Goal: Task Accomplishment & Management: Manage account settings

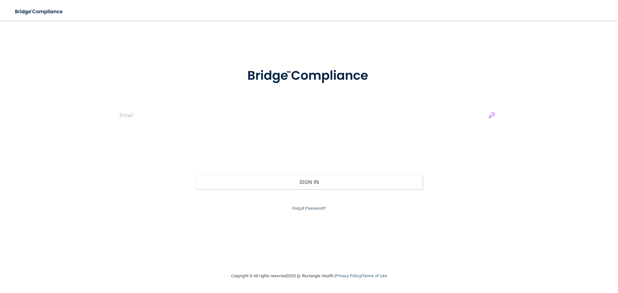
click at [487, 116] on input "email" at bounding box center [308, 115] width 379 height 14
click at [490, 115] on input "email" at bounding box center [308, 115] width 379 height 14
type input "[EMAIL_ADDRESS][DOMAIN_NAME]"
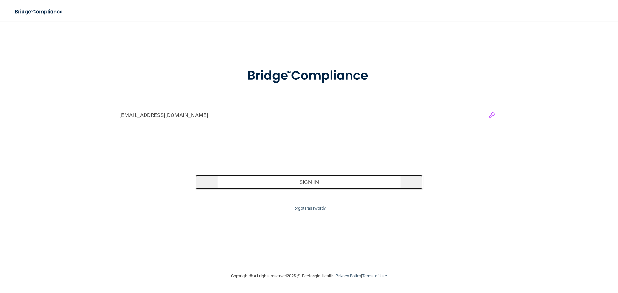
click at [357, 184] on button "Sign In" at bounding box center [308, 182] width 227 height 14
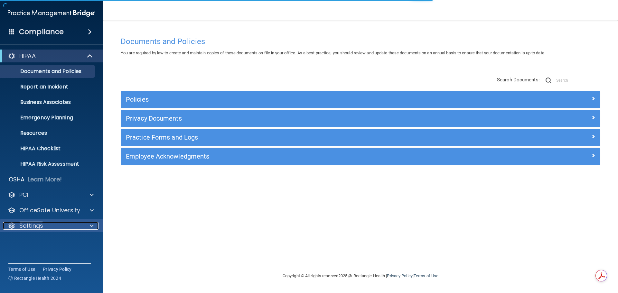
click at [47, 227] on div "Settings" at bounding box center [43, 226] width 80 height 8
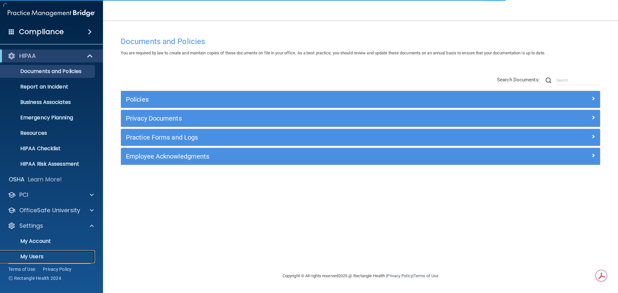
click at [39, 256] on p "My Users" at bounding box center [48, 257] width 88 height 6
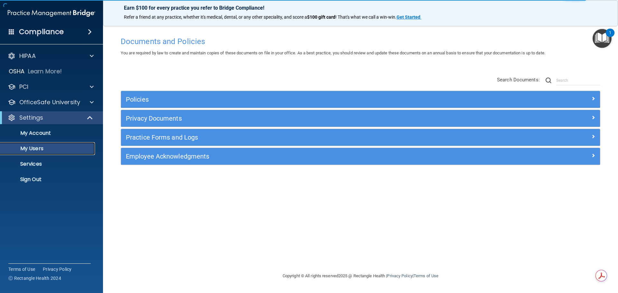
select select "20"
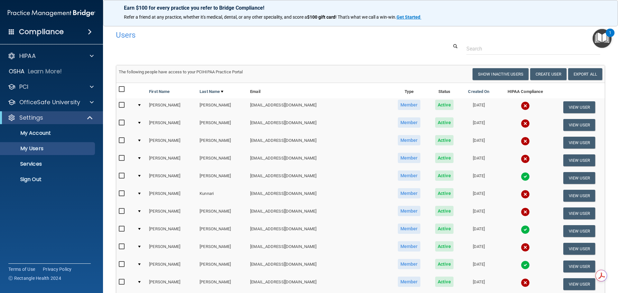
click at [122, 88] on input "checkbox" at bounding box center [122, 89] width 7 height 5
checkbox input "true"
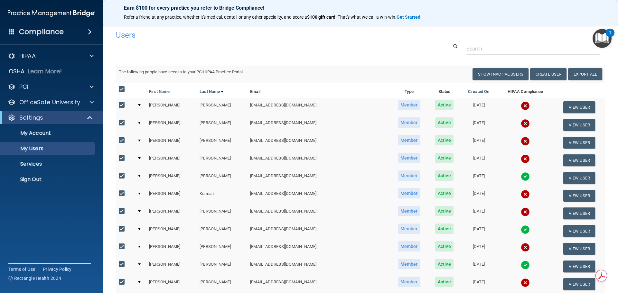
checkbox input "true"
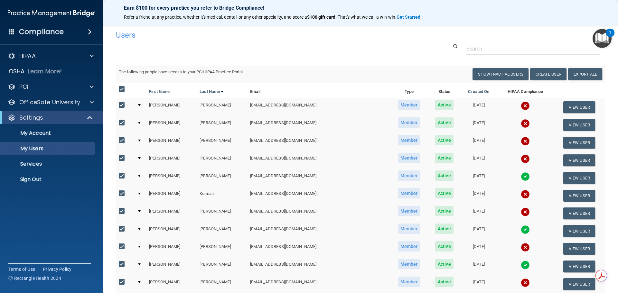
checkbox input "true"
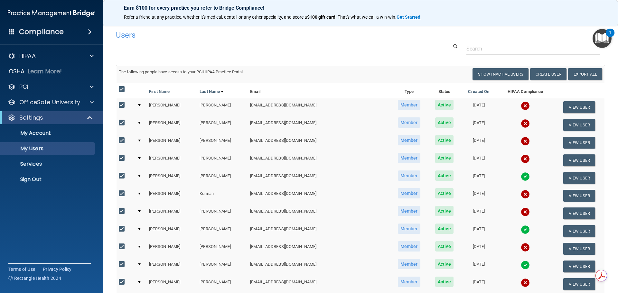
checkbox input "true"
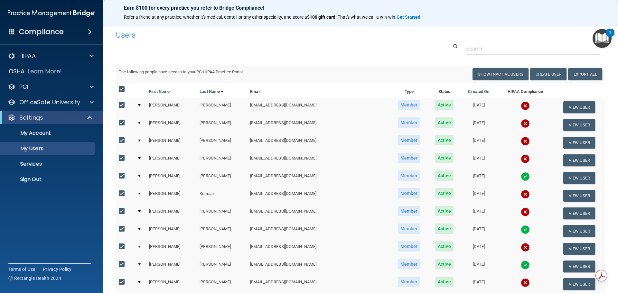
checkbox input "true"
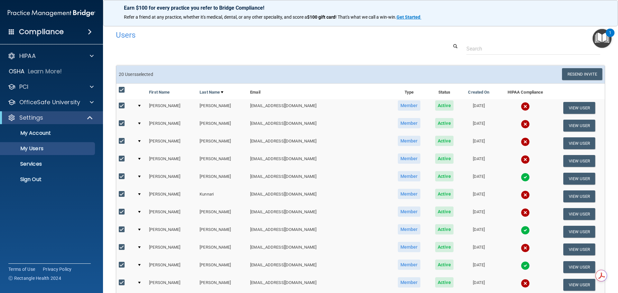
click at [120, 175] on input "checkbox" at bounding box center [122, 176] width 7 height 5
checkbox input "false"
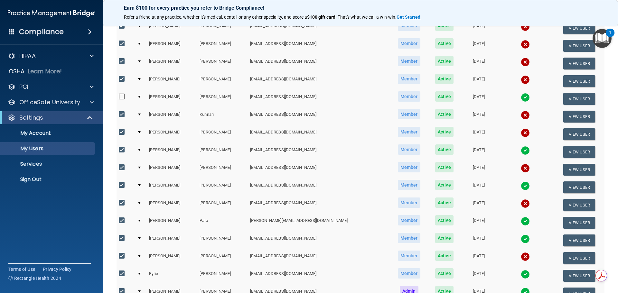
scroll to position [97, 0]
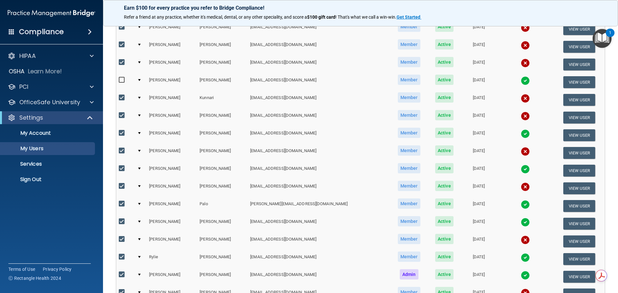
click at [119, 133] on input "checkbox" at bounding box center [122, 133] width 7 height 5
checkbox input "false"
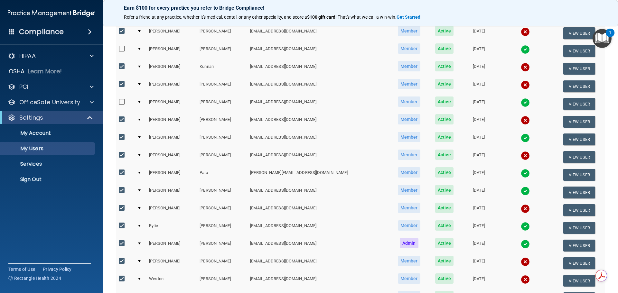
scroll to position [240, 0]
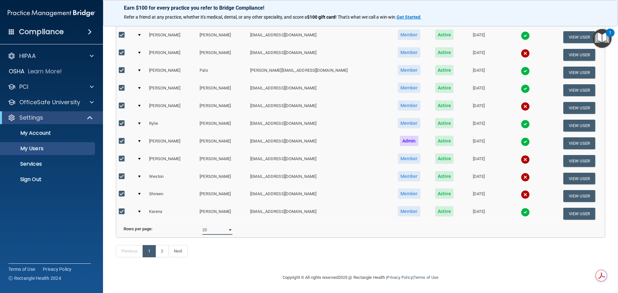
click at [219, 225] on select "10 20 30 40 all" at bounding box center [217, 230] width 30 height 10
select select "23"
click at [202, 225] on select "10 20 30 40 all" at bounding box center [217, 230] width 30 height 10
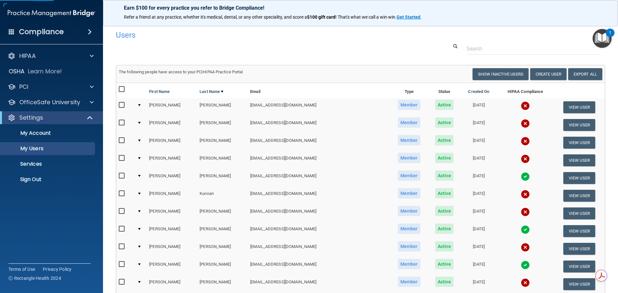
click at [122, 88] on input "checkbox" at bounding box center [122, 89] width 7 height 5
checkbox input "true"
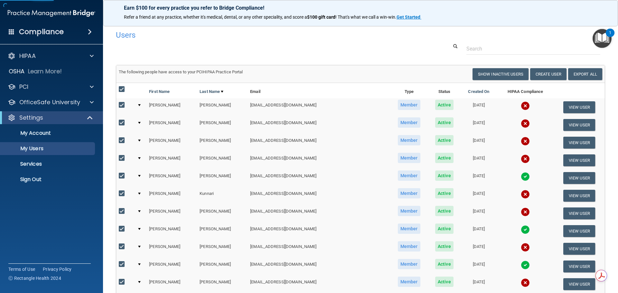
checkbox input "true"
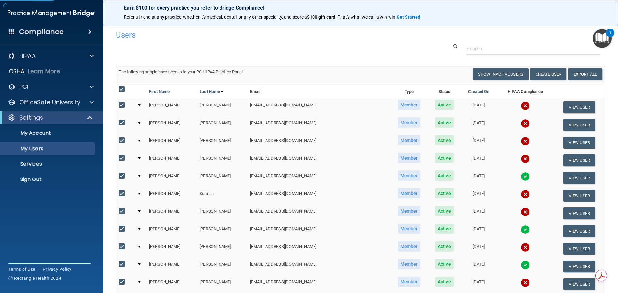
checkbox input "true"
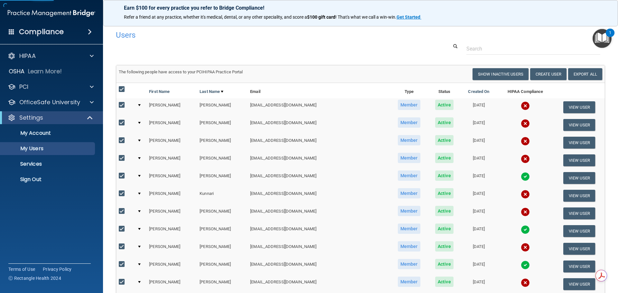
checkbox input "true"
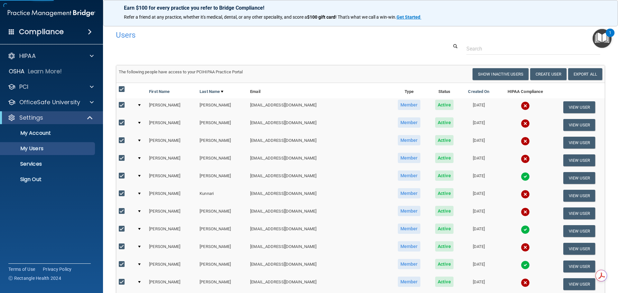
checkbox input "true"
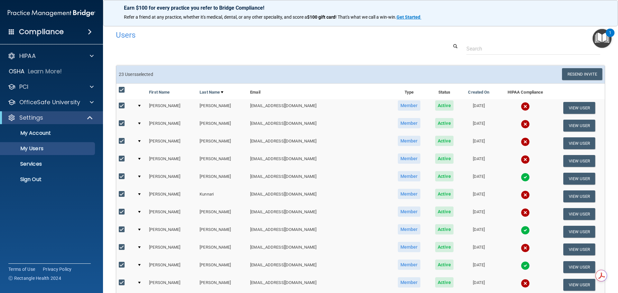
click at [123, 176] on input "checkbox" at bounding box center [122, 176] width 7 height 5
checkbox input "false"
click at [123, 229] on input "checkbox" at bounding box center [122, 229] width 7 height 5
checkbox input "false"
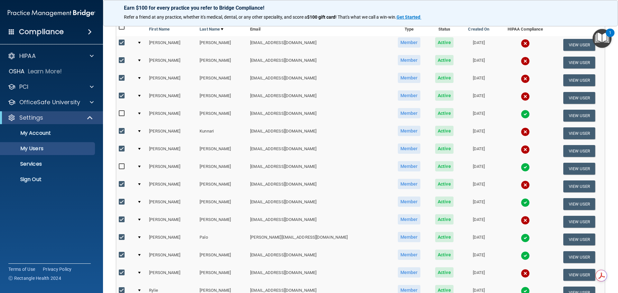
scroll to position [97, 0]
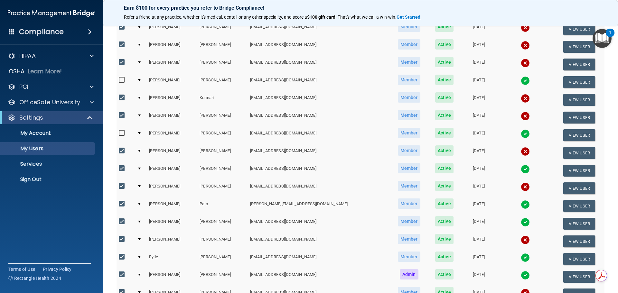
click at [121, 169] on input "checkbox" at bounding box center [122, 168] width 7 height 5
checkbox input "false"
click at [120, 202] on input "checkbox" at bounding box center [122, 203] width 7 height 5
checkbox input "false"
click at [122, 223] on input "checkbox" at bounding box center [122, 221] width 7 height 5
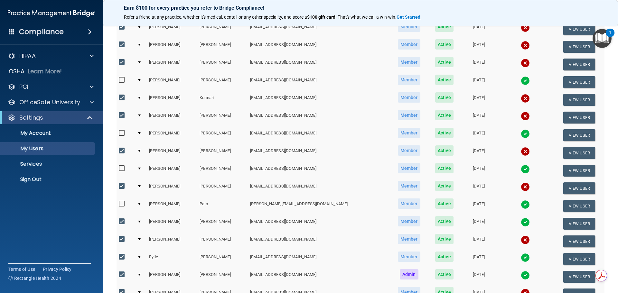
checkbox input "false"
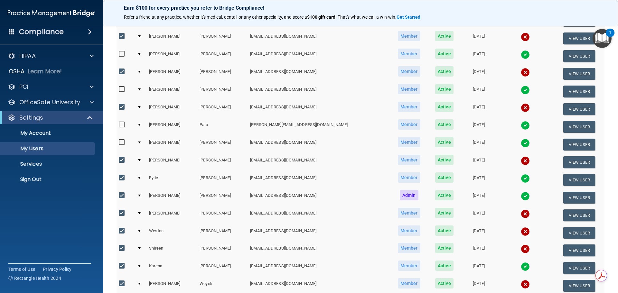
scroll to position [193, 0]
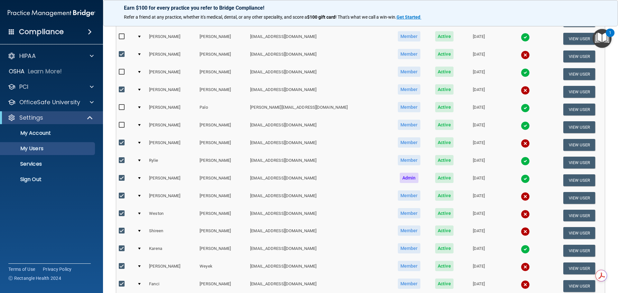
drag, startPoint x: 121, startPoint y: 160, endPoint x: 120, endPoint y: 164, distance: 3.9
click at [121, 160] on input "checkbox" at bounding box center [122, 160] width 7 height 5
checkbox input "false"
click at [122, 178] on input "checkbox" at bounding box center [122, 178] width 7 height 5
checkbox input "false"
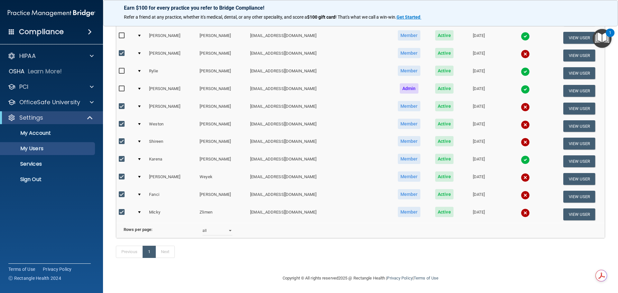
scroll to position [290, 0]
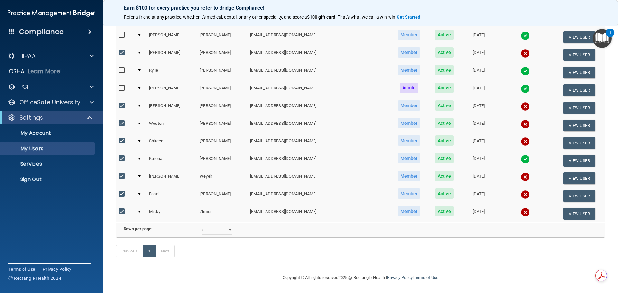
click at [121, 156] on input "checkbox" at bounding box center [122, 158] width 7 height 5
checkbox input "false"
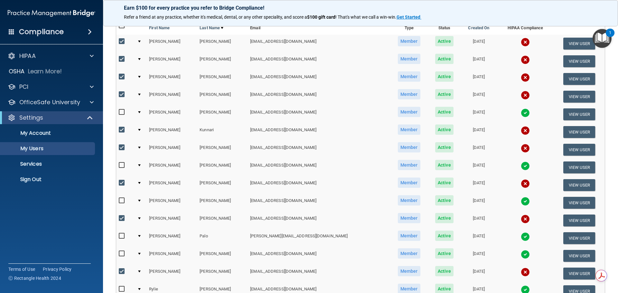
scroll to position [0, 0]
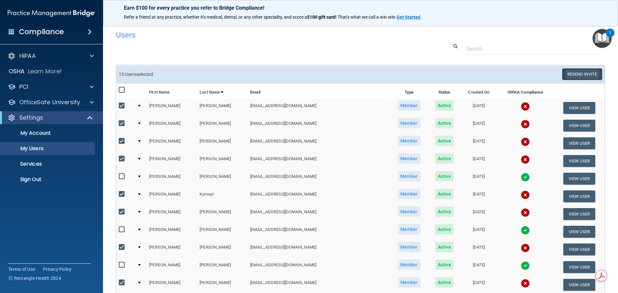
click at [573, 78] on button "Resend Invite" at bounding box center [582, 74] width 40 height 12
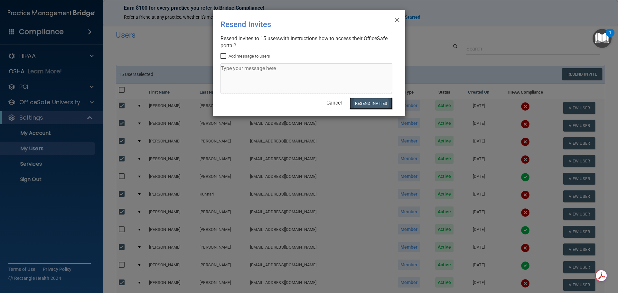
click at [379, 102] on button "Resend Invites" at bounding box center [370, 103] width 43 height 12
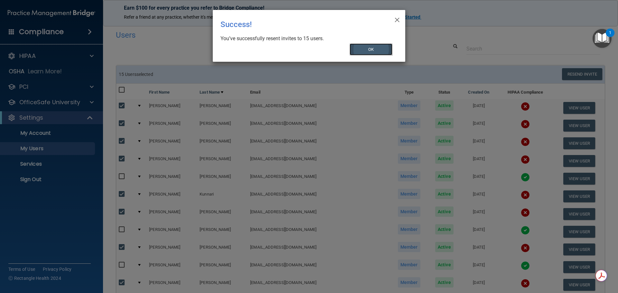
click at [388, 49] on button "OK" at bounding box center [370, 49] width 43 height 12
